Goal: Task Accomplishment & Management: Complete application form

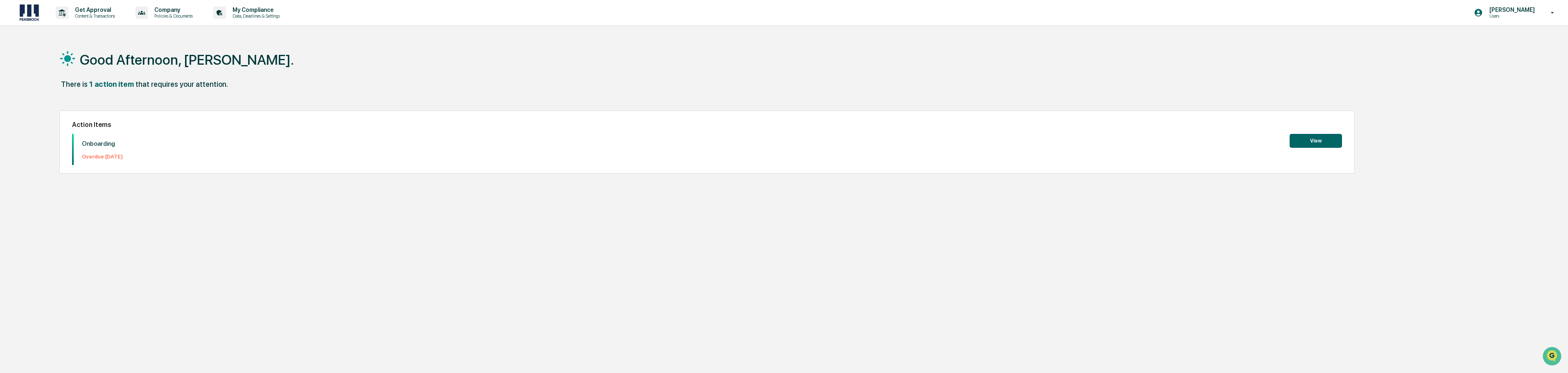
click at [1327, 135] on button "View" at bounding box center [1316, 140] width 52 height 14
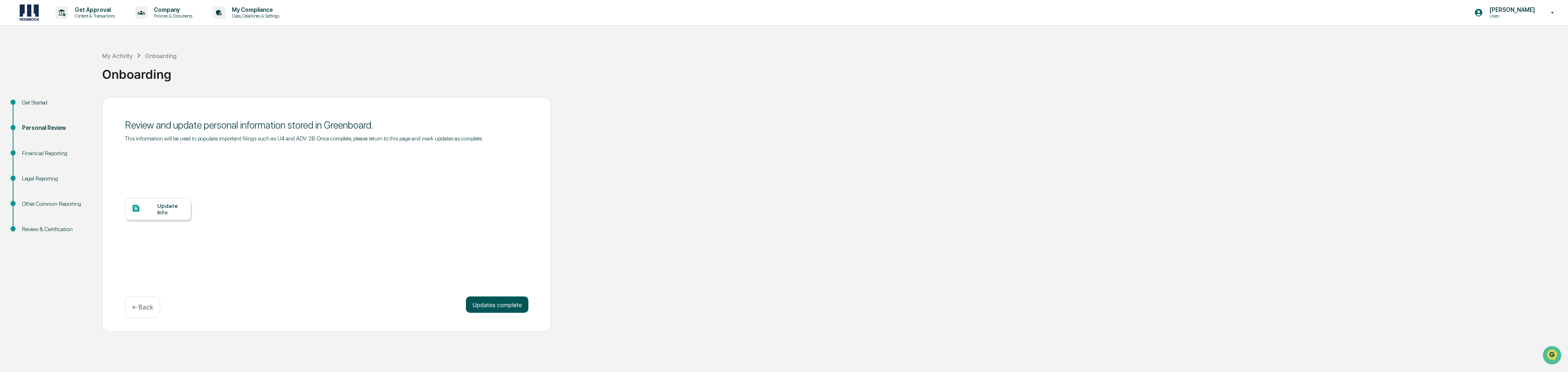
click at [485, 311] on button "Updates complete" at bounding box center [497, 304] width 63 height 16
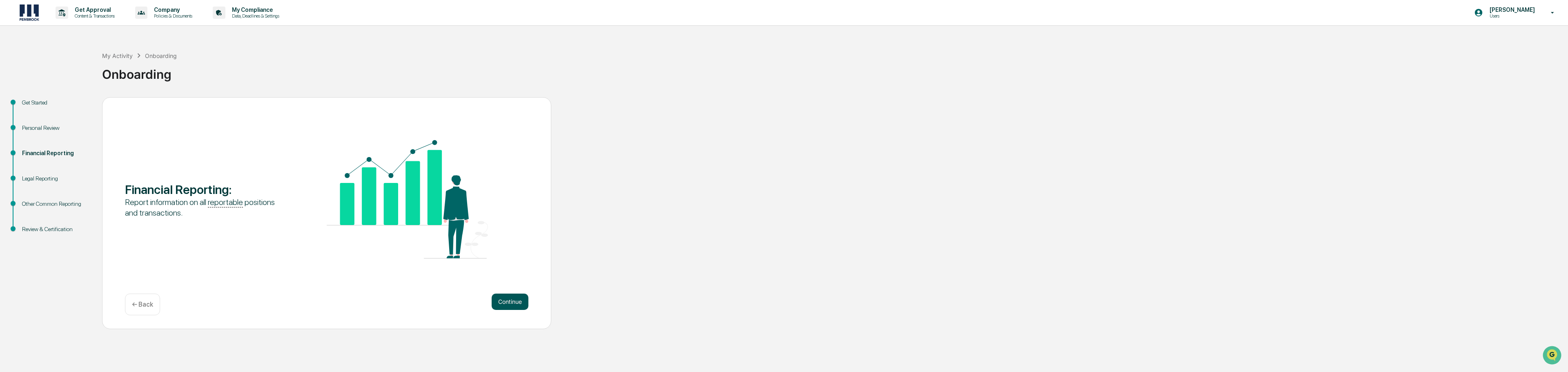
click at [509, 306] on button "Continue" at bounding box center [510, 301] width 37 height 16
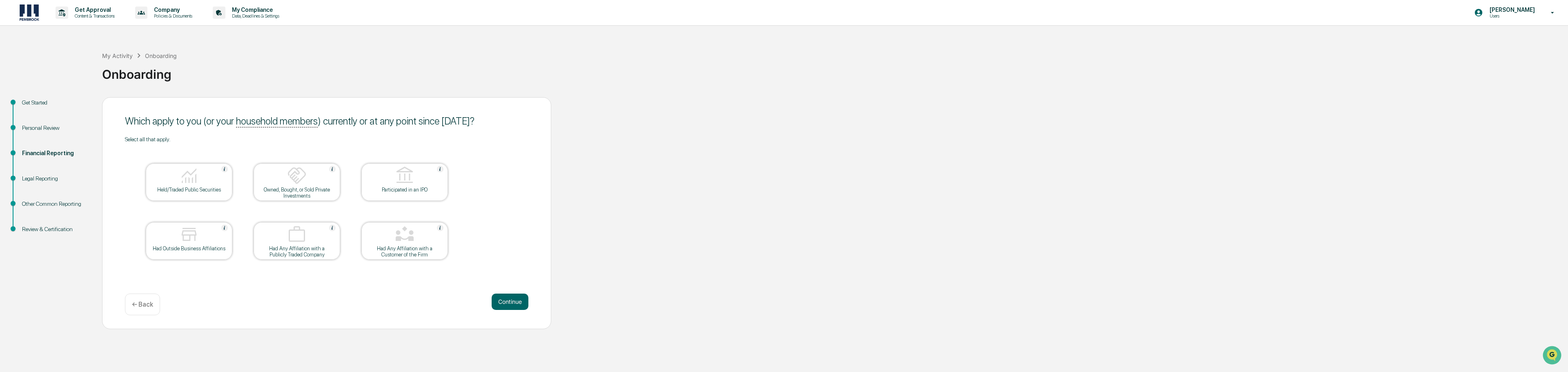
click at [199, 183] on div at bounding box center [189, 176] width 82 height 21
click at [28, 127] on div "Personal Review" at bounding box center [55, 128] width 67 height 9
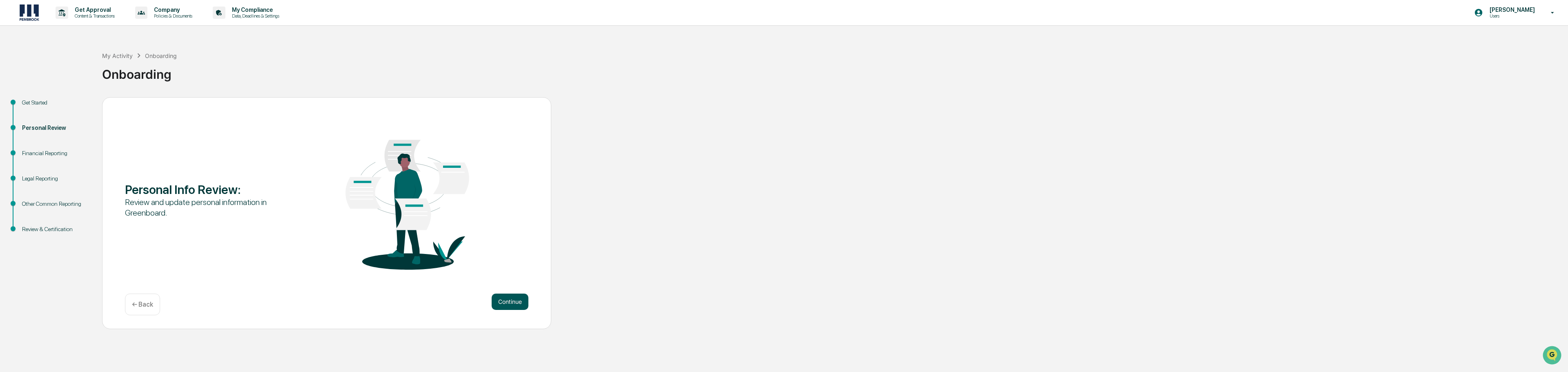
click at [505, 306] on button "Continue" at bounding box center [510, 301] width 37 height 16
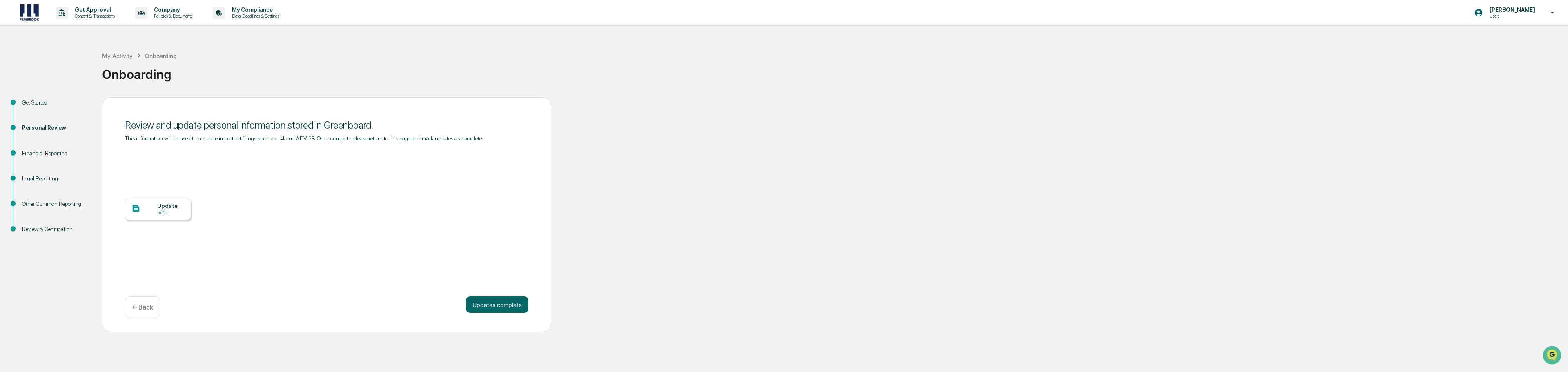
click at [170, 207] on div "Update Info" at bounding box center [170, 209] width 27 height 13
click at [199, 254] on div "Update Info" at bounding box center [326, 215] width 404 height 147
click at [497, 306] on button "Updates complete" at bounding box center [497, 304] width 63 height 16
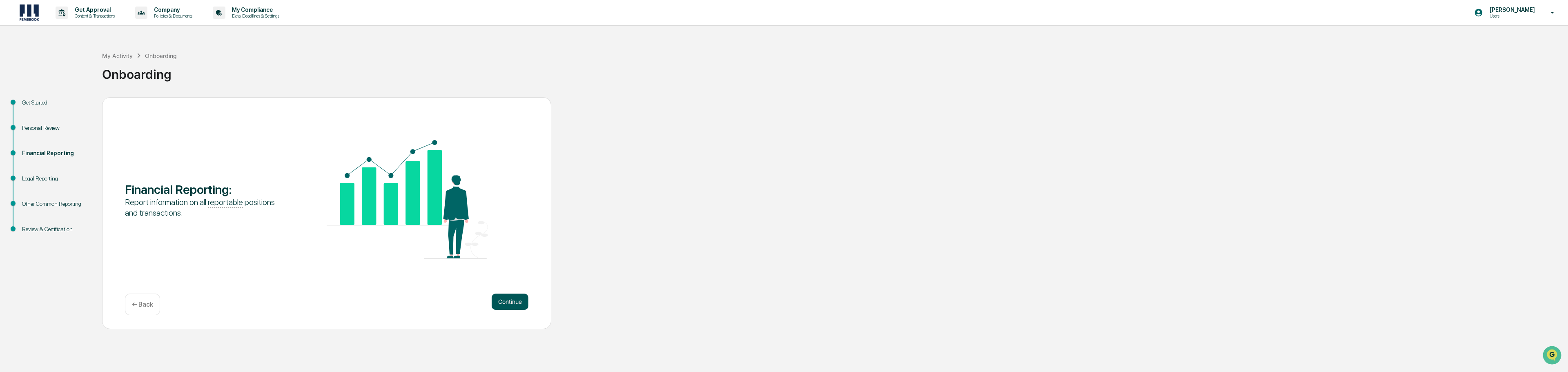
click at [506, 301] on button "Continue" at bounding box center [510, 301] width 37 height 16
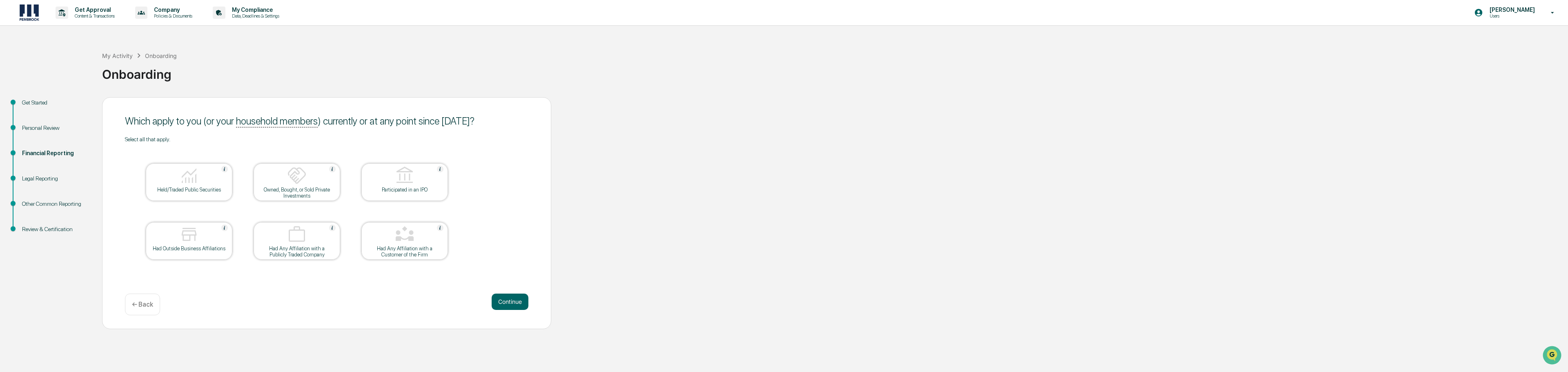
click at [208, 193] on div "Held/Traded Public Securities" at bounding box center [189, 182] width 86 height 38
click at [506, 301] on button "Continue" at bounding box center [510, 301] width 37 height 16
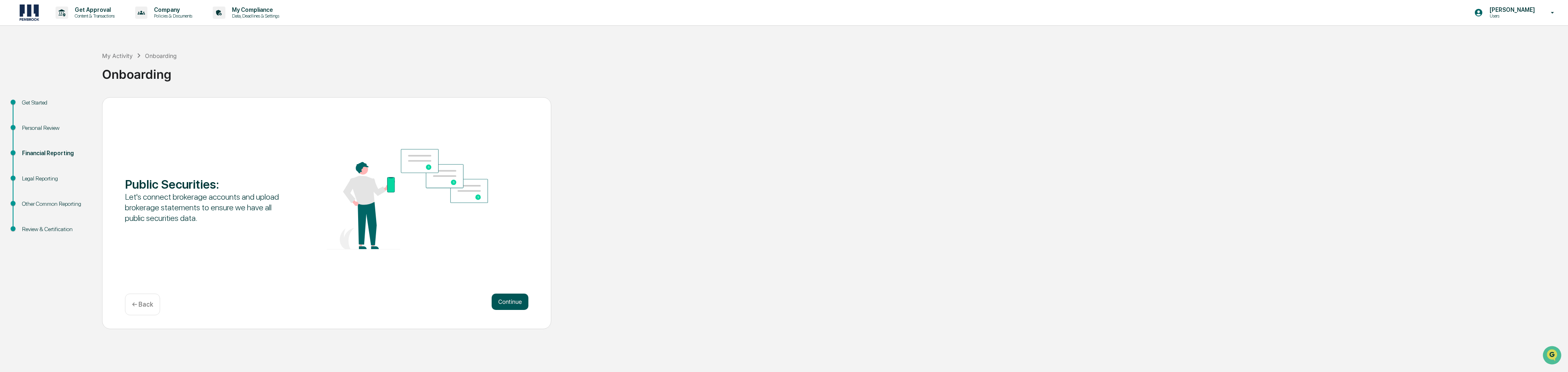
click at [511, 306] on button "Continue" at bounding box center [510, 301] width 37 height 16
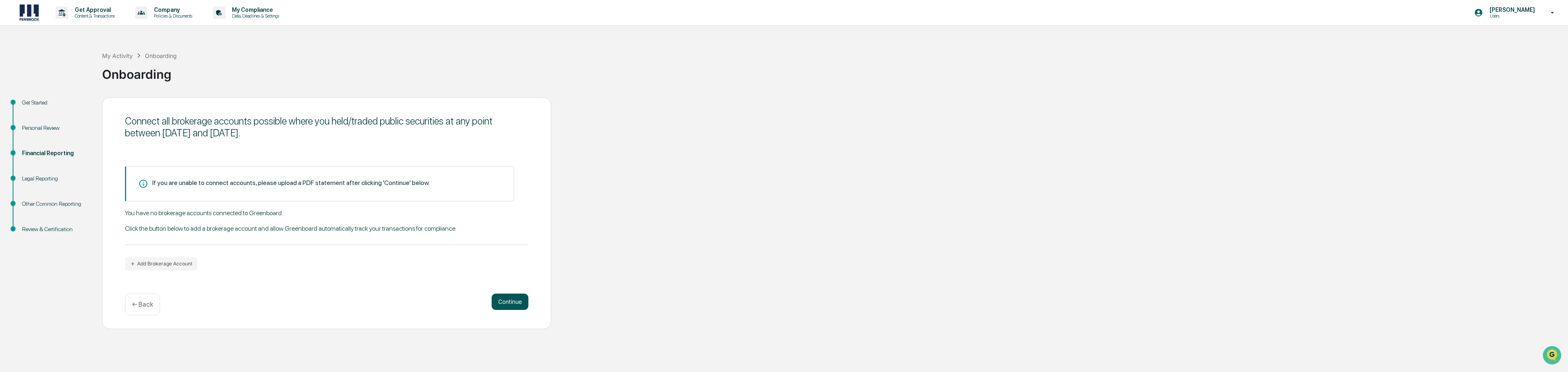
click at [514, 301] on button "Continue" at bounding box center [510, 301] width 37 height 16
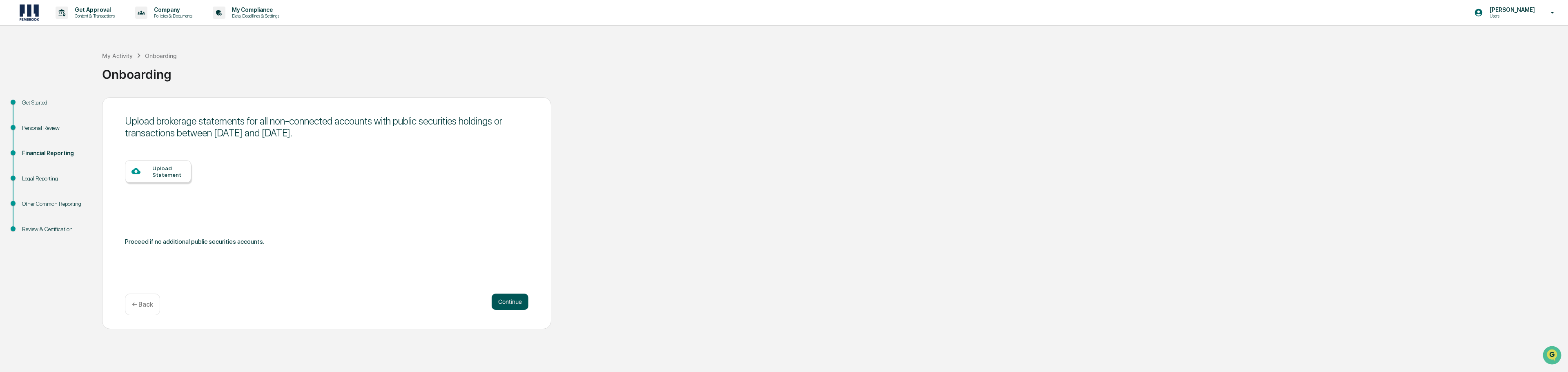
click at [517, 303] on button "Continue" at bounding box center [510, 301] width 37 height 16
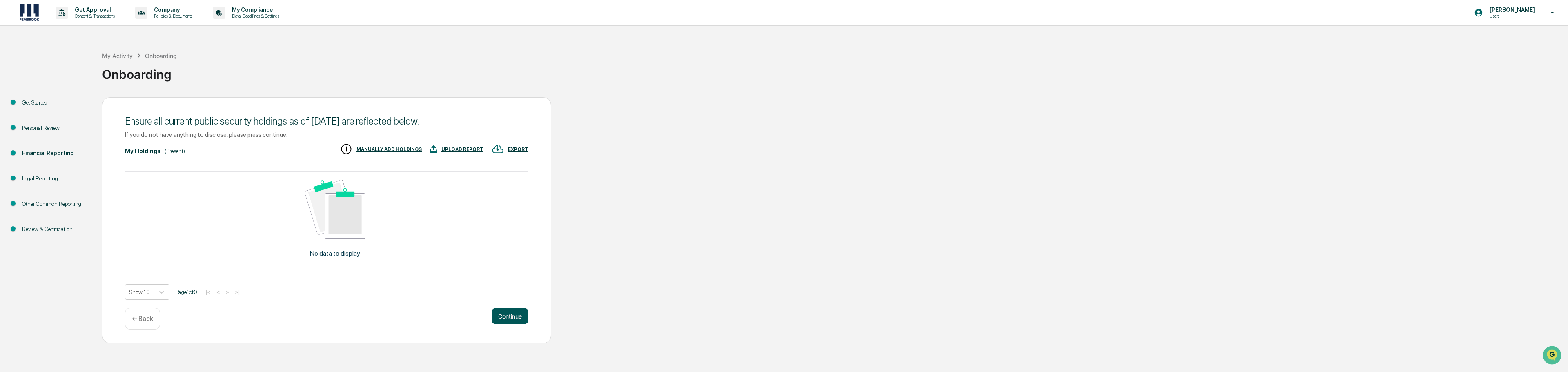
click at [514, 314] on button "Continue" at bounding box center [510, 316] width 37 height 16
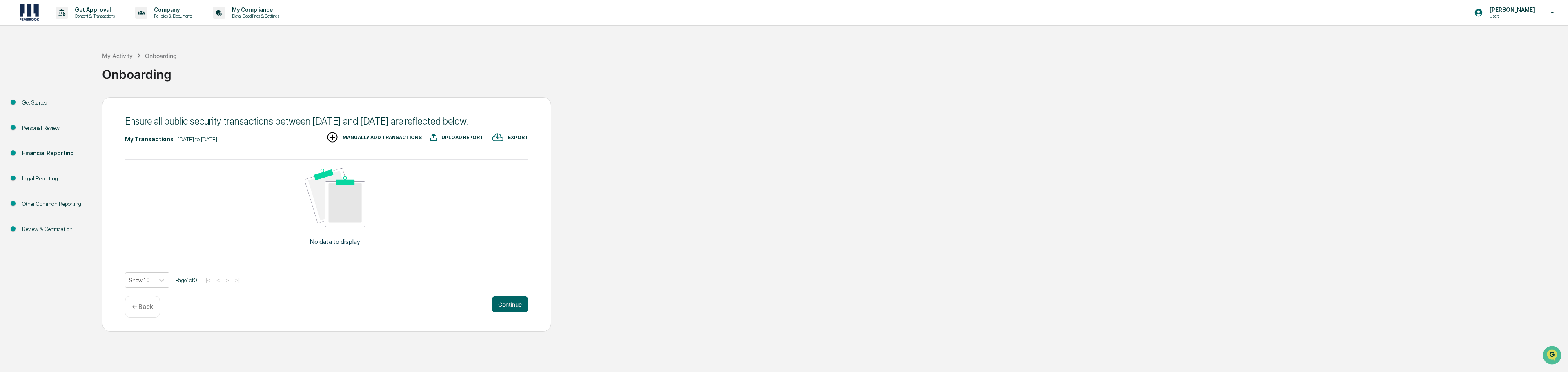
click at [514, 314] on div "Continue ← Back" at bounding box center [326, 307] width 404 height 22
click at [514, 304] on button "Continue" at bounding box center [510, 304] width 37 height 16
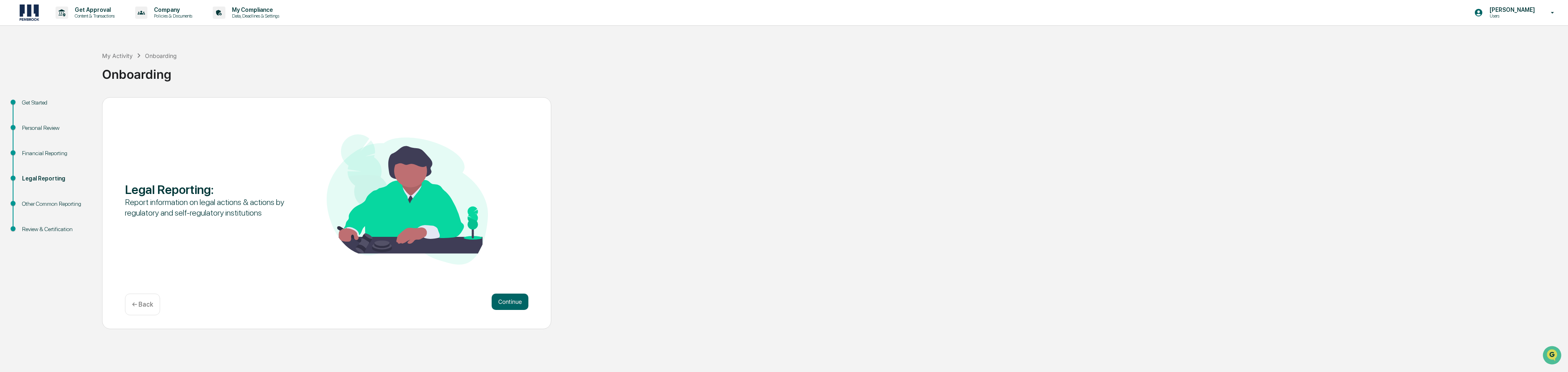
click at [514, 304] on button "Continue" at bounding box center [510, 301] width 37 height 16
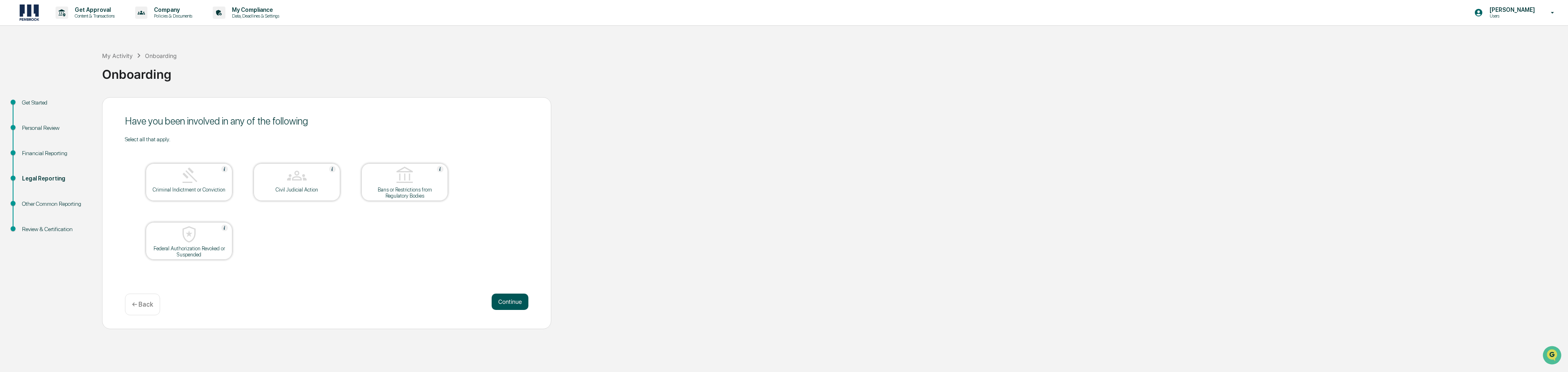
click at [511, 301] on button "Continue" at bounding box center [510, 301] width 37 height 16
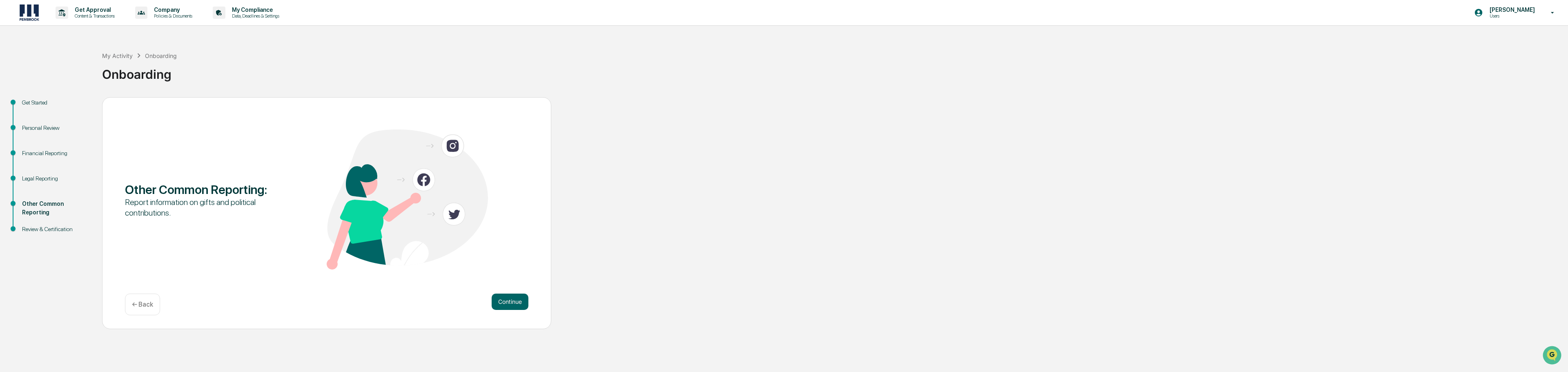
click at [511, 301] on button "Continue" at bounding box center [510, 301] width 37 height 16
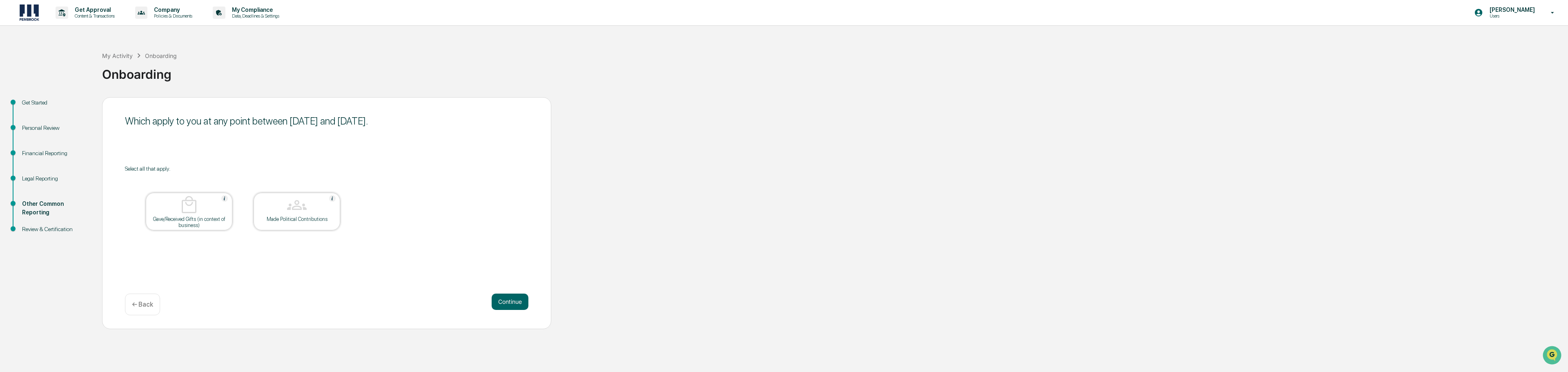
click at [511, 301] on button "Continue" at bounding box center [510, 301] width 37 height 16
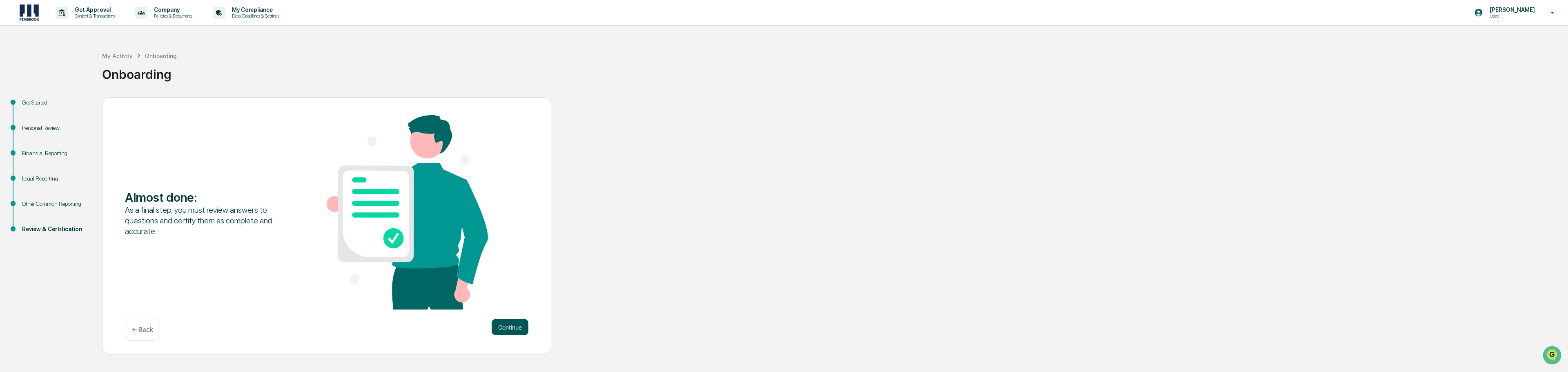
click at [512, 329] on button "Continue" at bounding box center [510, 327] width 37 height 16
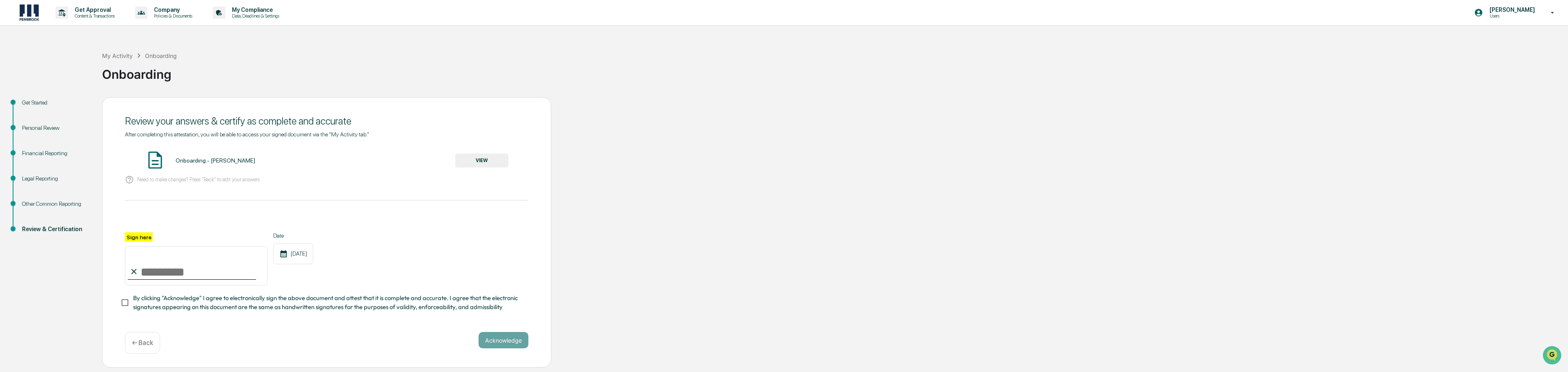
click at [153, 265] on input "Sign here" at bounding box center [196, 266] width 142 height 39
type input "**********"
click at [508, 339] on button "Acknowledge" at bounding box center [503, 340] width 50 height 16
click at [511, 353] on button "Acknowledge" at bounding box center [503, 349] width 50 height 16
click at [438, 298] on span "By clicking "Acknowledge" I agree to electronically sign the above document and…" at bounding box center [327, 303] width 389 height 18
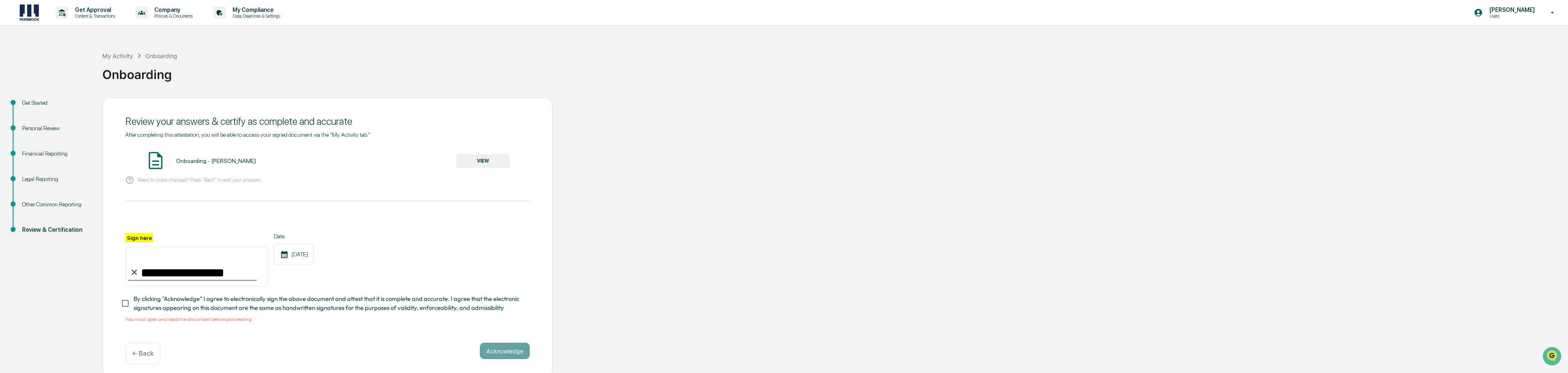
click at [435, 307] on span "By clicking "Acknowledge" I agree to electronically sign the above document and…" at bounding box center [328, 303] width 390 height 18
click at [491, 353] on button "Acknowledge" at bounding box center [505, 350] width 50 height 16
click at [485, 160] on button "VIEW" at bounding box center [483, 161] width 53 height 14
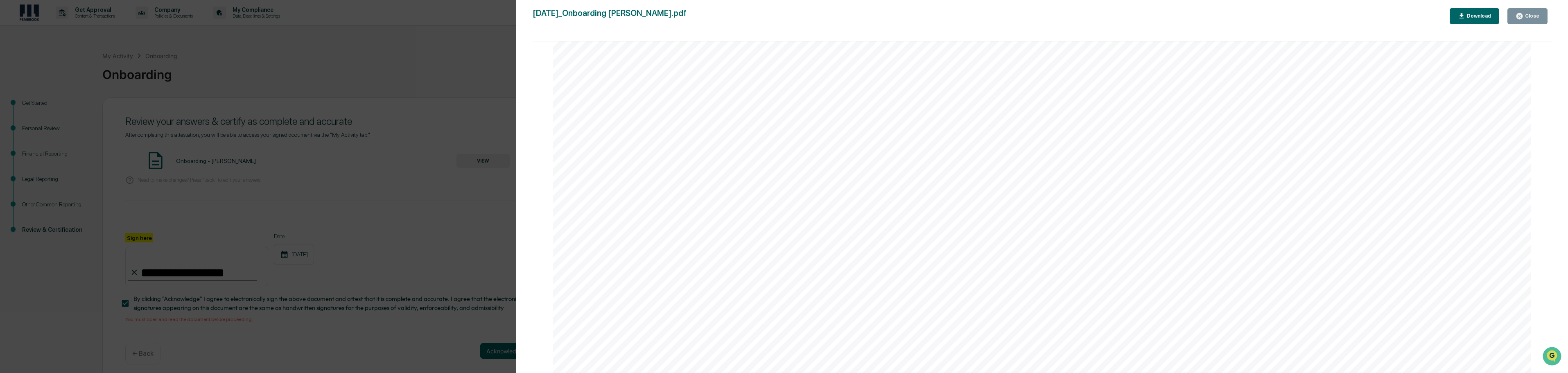
scroll to position [5113, 0]
drag, startPoint x: 1510, startPoint y: 255, endPoint x: 1487, endPoint y: 168, distance: 90.0
click at [464, 143] on div "Version History 09/10/2025, 06:15 PM Christopher Simon 2025-09-10_Onboarding _C…" at bounding box center [784, 186] width 1568 height 373
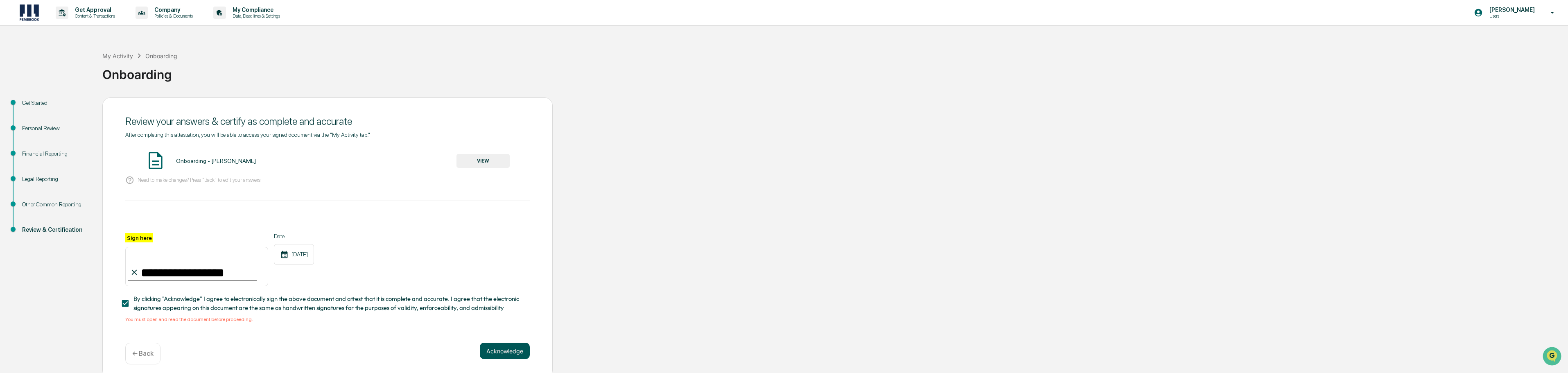
click at [493, 349] on button "Acknowledge" at bounding box center [505, 350] width 50 height 16
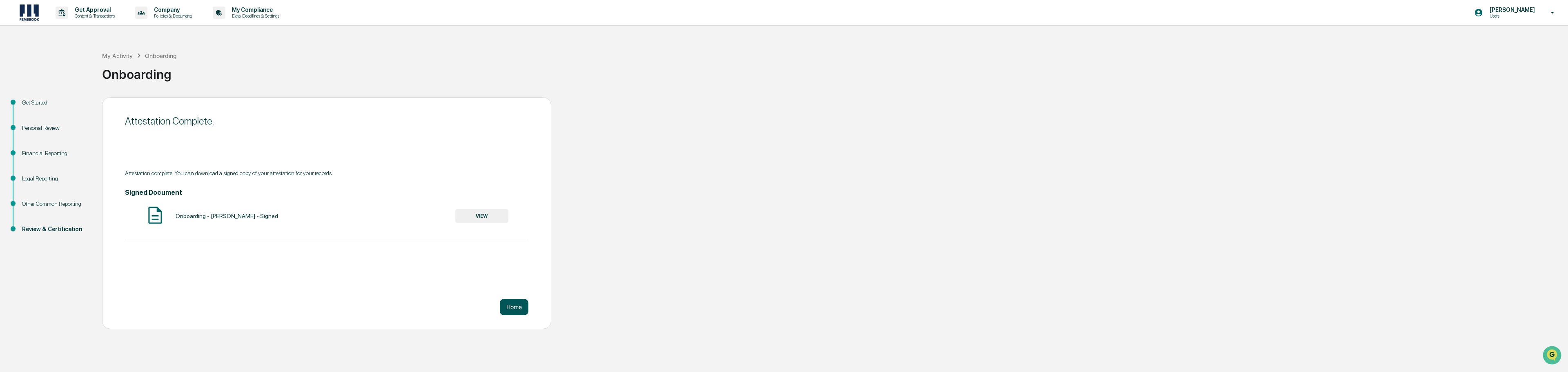
click at [518, 312] on button "Home" at bounding box center [514, 307] width 29 height 16
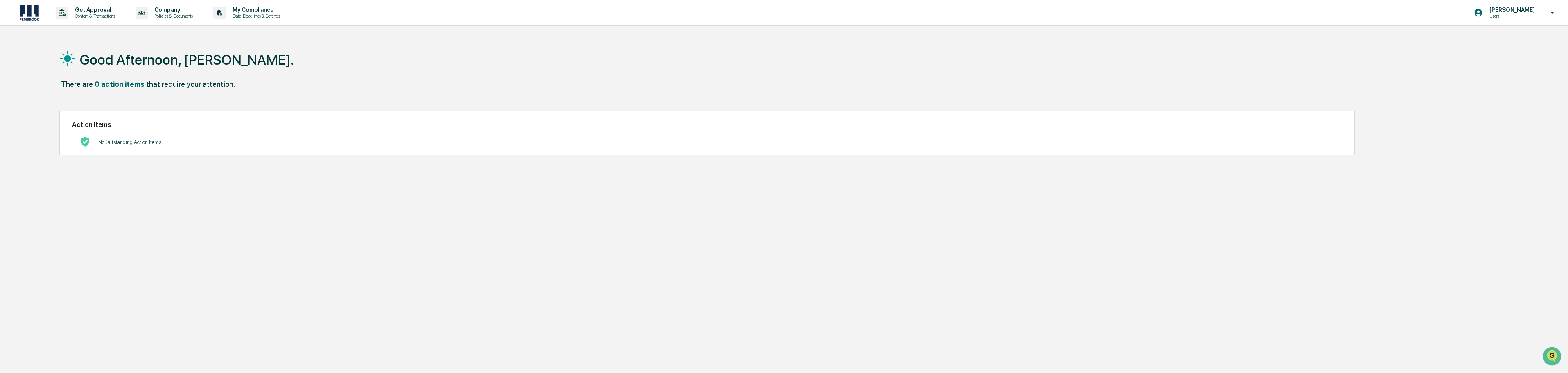
click at [455, 228] on div "Good Afternoon, Christopher. There are 0 action items that require your attenti…" at bounding box center [765, 225] width 1436 height 373
